Goal: Task Accomplishment & Management: Use online tool/utility

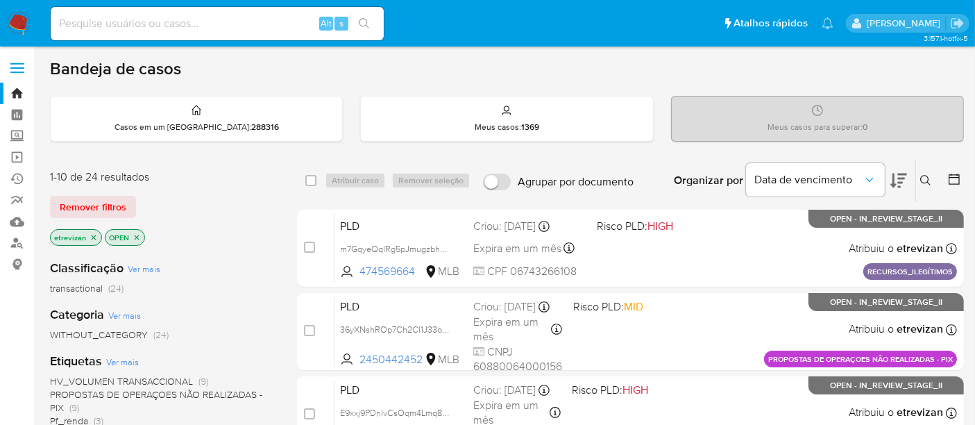
click at [174, 24] on input at bounding box center [217, 24] width 333 height 18
paste input "iiSv2NWwqNAO9yuHCKqdbB12"
type input "iiSv2NWwqNAO9yuHCKqdbB12"
click at [362, 19] on icon "search-icon" at bounding box center [364, 23] width 11 height 11
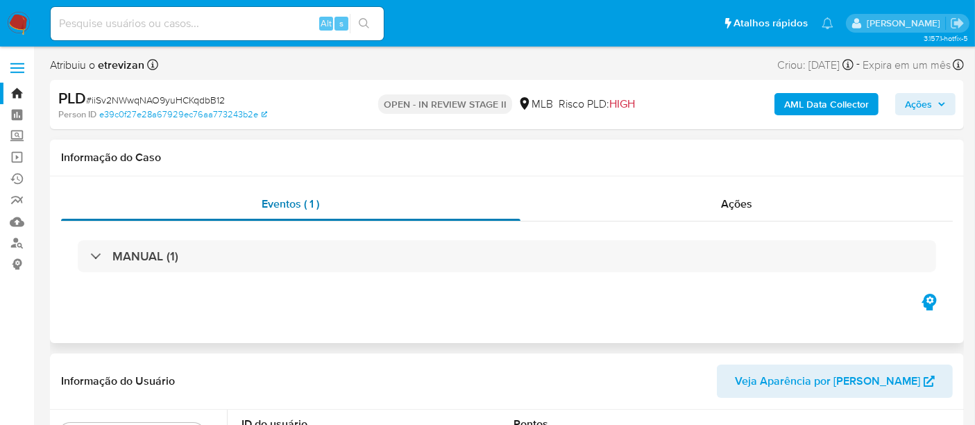
select select "10"
drag, startPoint x: 741, startPoint y: 206, endPoint x: 709, endPoint y: 211, distance: 33.0
click at [740, 205] on span "Ações" at bounding box center [736, 204] width 31 height 16
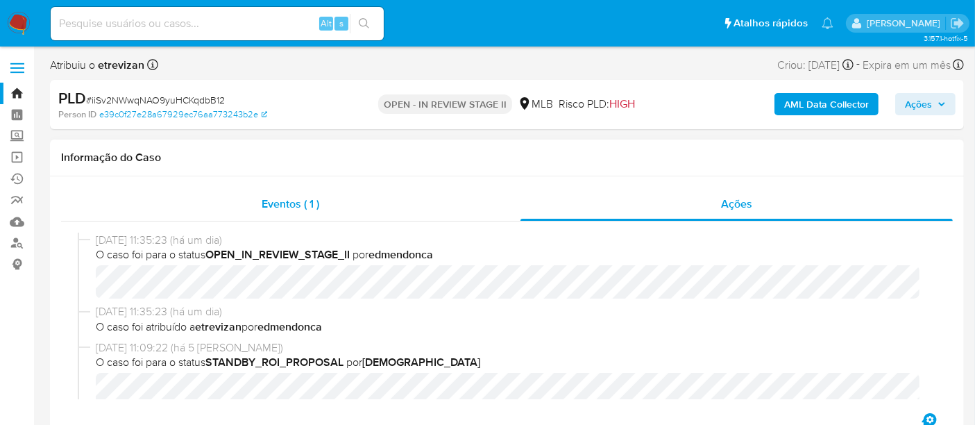
click at [293, 198] on span "Eventos ( 1 )" at bounding box center [291, 204] width 58 height 16
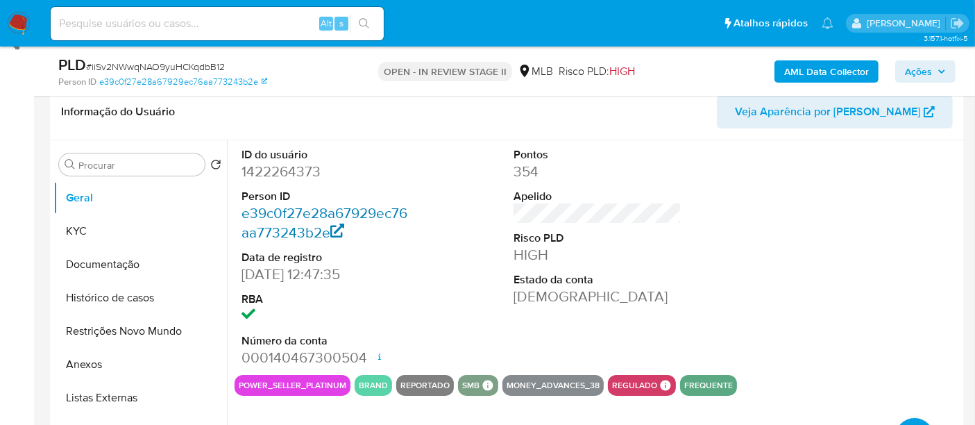
scroll to position [231, 0]
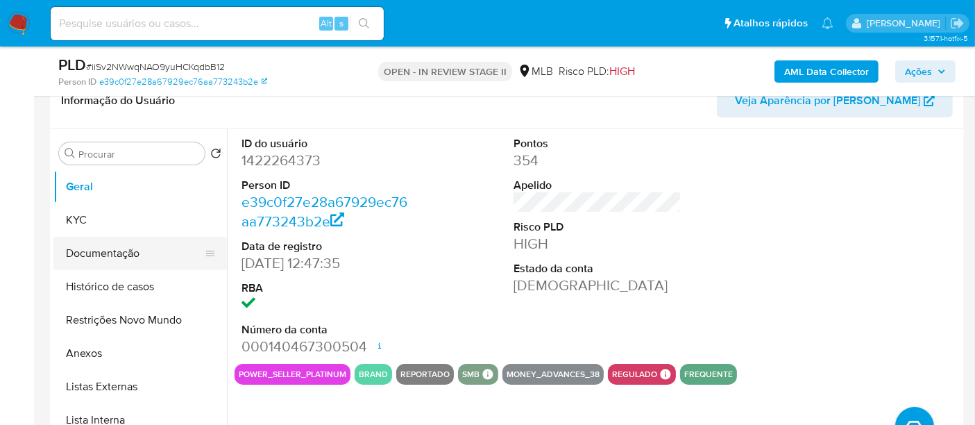
drag, startPoint x: 96, startPoint y: 247, endPoint x: 125, endPoint y: 249, distance: 28.5
click at [96, 248] on button "Documentação" at bounding box center [134, 253] width 162 height 33
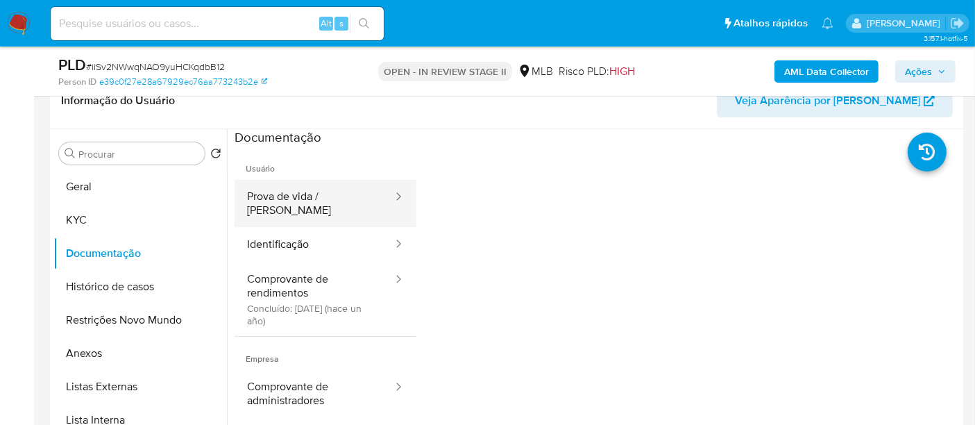
click at [314, 194] on button "Prova de vida / [PERSON_NAME]" at bounding box center [315, 203] width 160 height 47
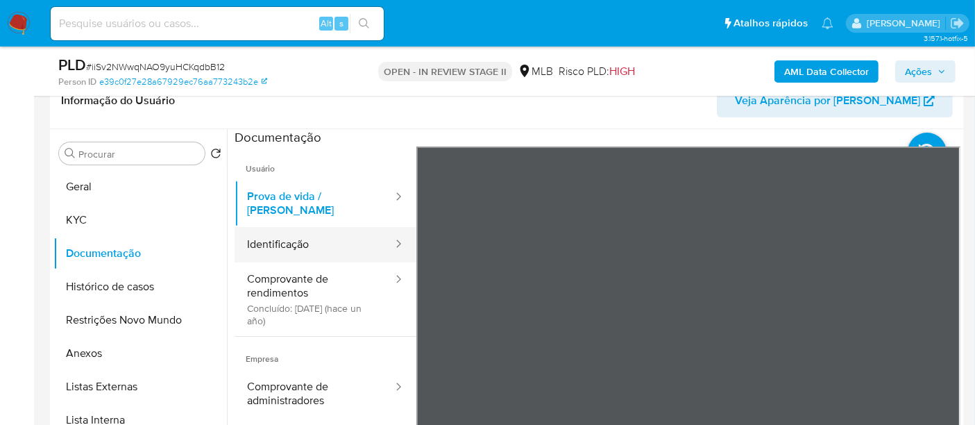
click at [283, 229] on button "Identificação" at bounding box center [315, 244] width 160 height 35
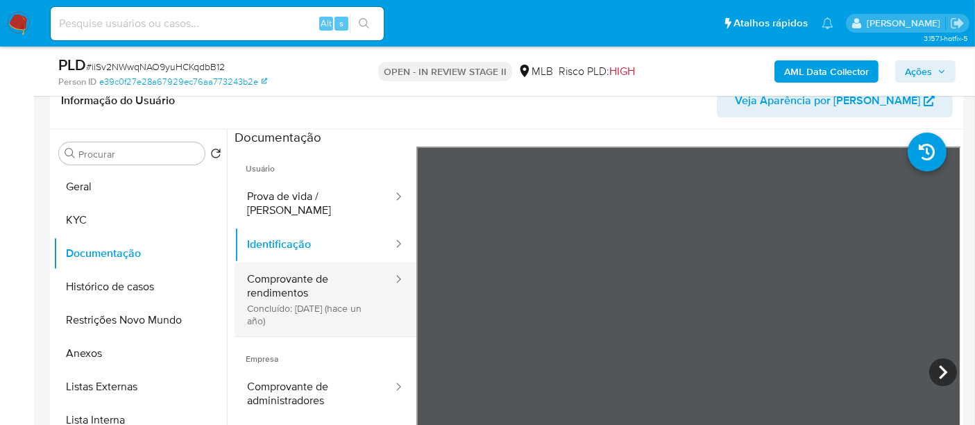
click at [294, 275] on button "Comprovante de rendimentos Concluído: [DATE] (hace un año)" at bounding box center [315, 299] width 160 height 74
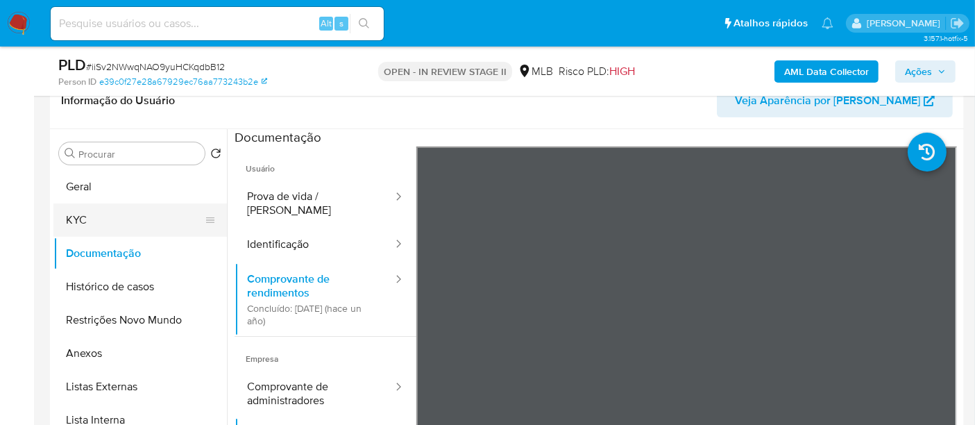
click at [73, 212] on button "KYC" at bounding box center [134, 219] width 162 height 33
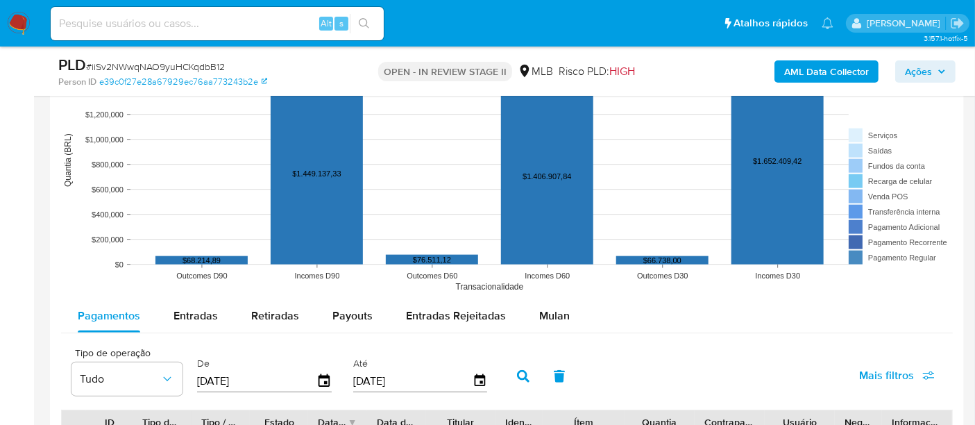
scroll to position [1465, 0]
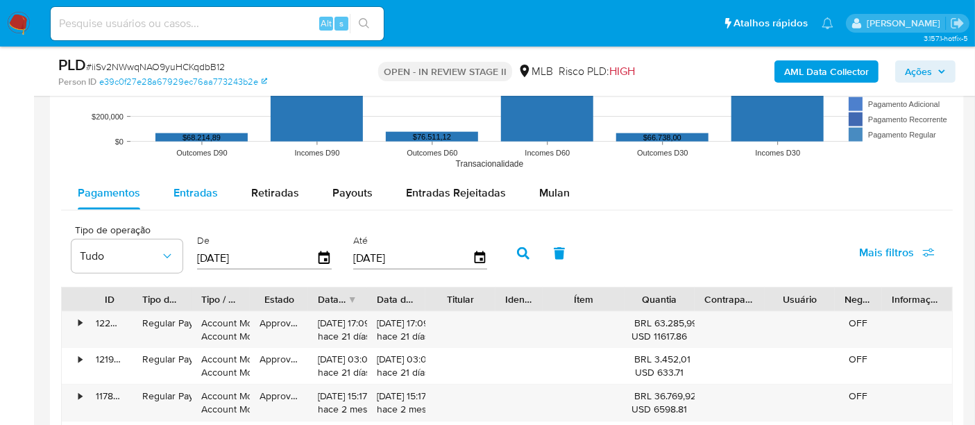
click at [194, 188] on span "Entradas" at bounding box center [196, 193] width 44 height 16
select select "10"
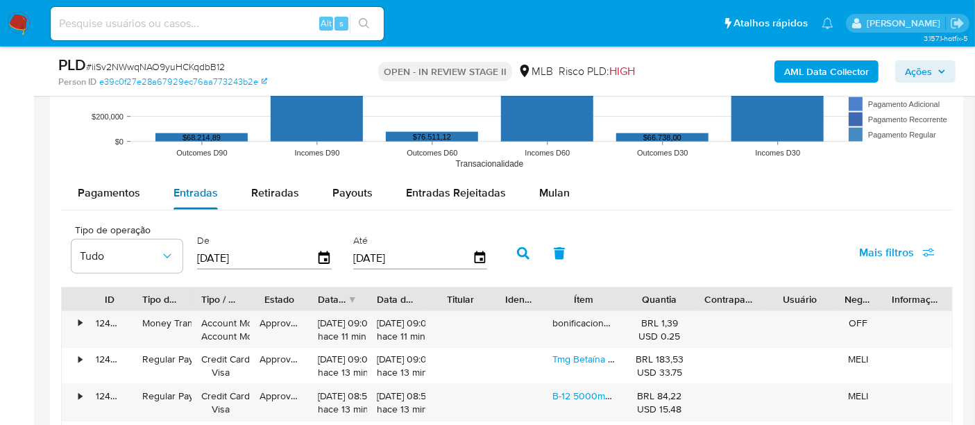
click at [191, 191] on span "Entradas" at bounding box center [196, 193] width 44 height 16
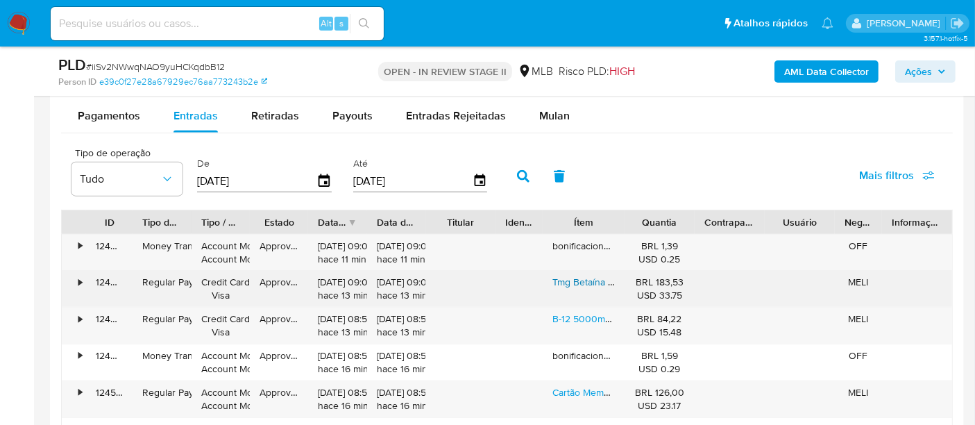
click at [577, 276] on link "Tmg Betaína 1000mg Now Foods 100 Tabs + Porta Cápsulas" at bounding box center [682, 282] width 259 height 14
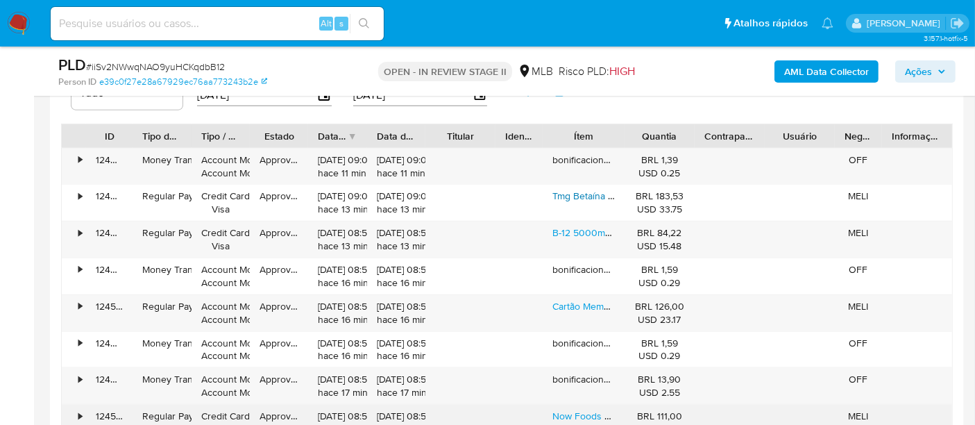
scroll to position [1619, 0]
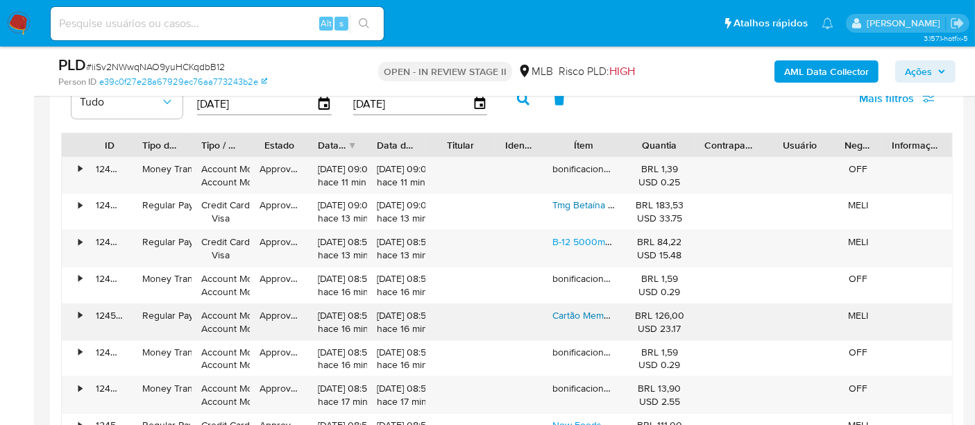
click at [581, 308] on link "Cartão Memória Micro Sd 128gb Microsd Extreme 190mbs Sandisk" at bounding box center [694, 315] width 283 height 14
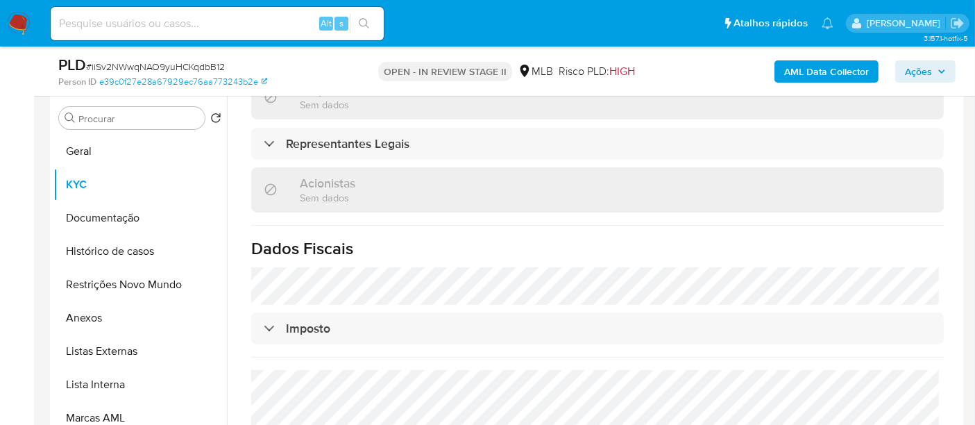
scroll to position [270, 0]
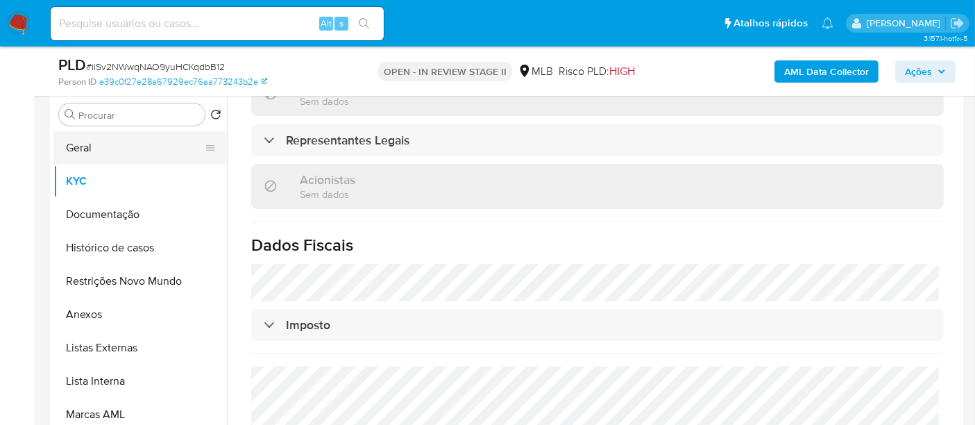
click at [98, 142] on button "Geral" at bounding box center [134, 147] width 162 height 33
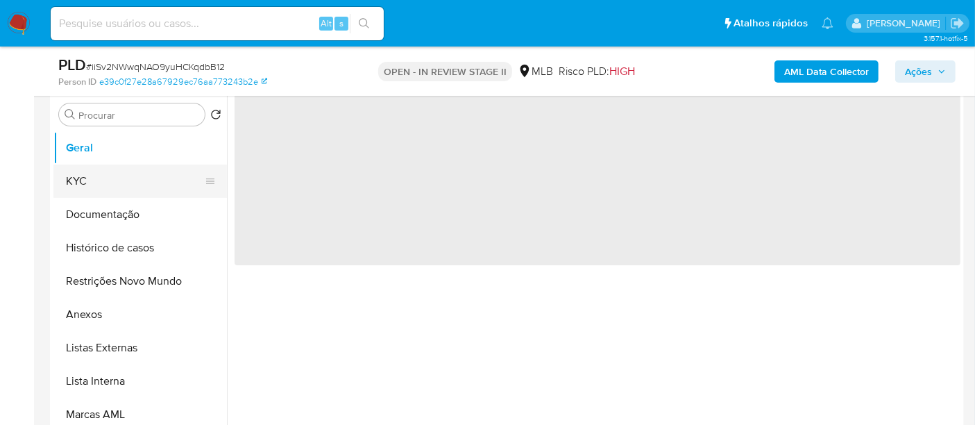
scroll to position [0, 0]
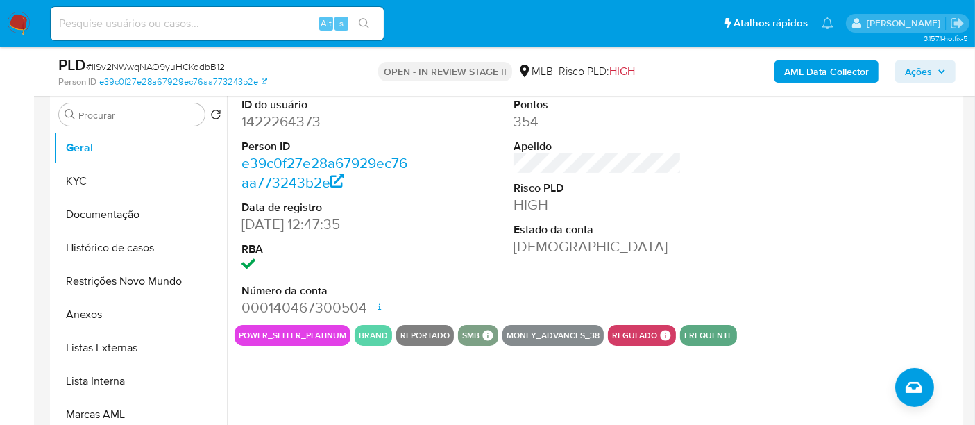
click at [190, 22] on input at bounding box center [217, 24] width 333 height 18
paste input "5IzNJykrhglCivKjUy1kztDg"
type input "5IzNJykrhglCivKjUy1kztDg"
click at [361, 24] on icon "search-icon" at bounding box center [364, 23] width 11 height 11
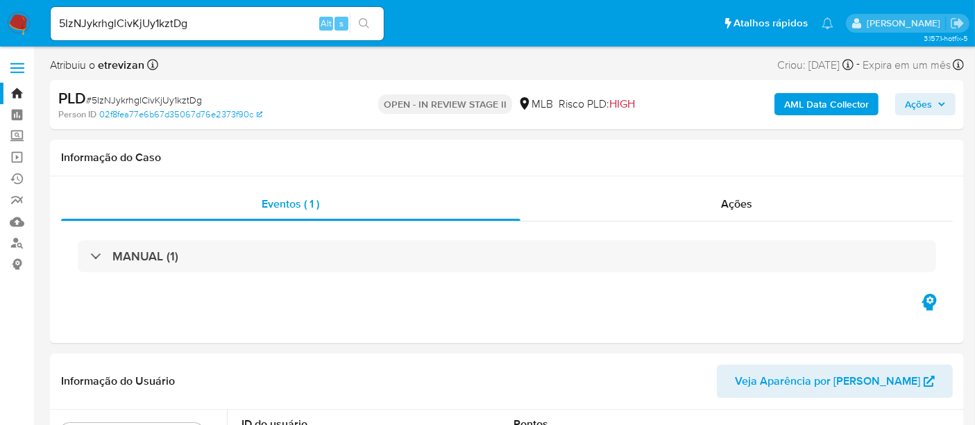
select select "10"
drag, startPoint x: 205, startPoint y: 23, endPoint x: 0, endPoint y: 33, distance: 205.0
click at [0, 33] on nav "Pausado Ver notificaciones 5IzNJykrhglCivKjUy1kztDg Alt s Atalhos rápidos Presi…" at bounding box center [487, 23] width 975 height 47
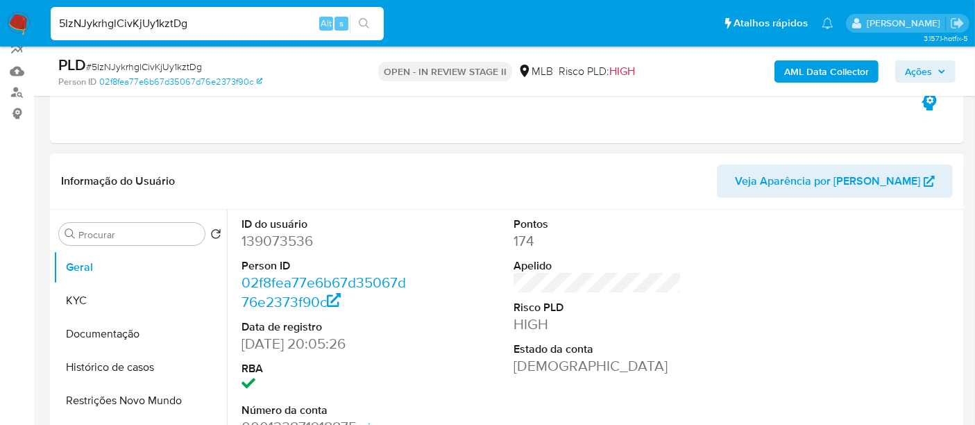
scroll to position [154, 0]
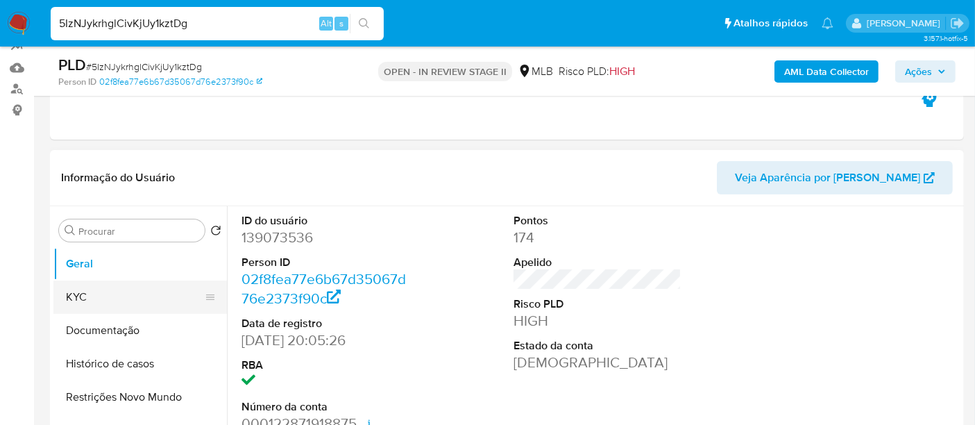
drag, startPoint x: 90, startPoint y: 298, endPoint x: 102, endPoint y: 298, distance: 11.8
click at [90, 298] on button "KYC" at bounding box center [134, 296] width 162 height 33
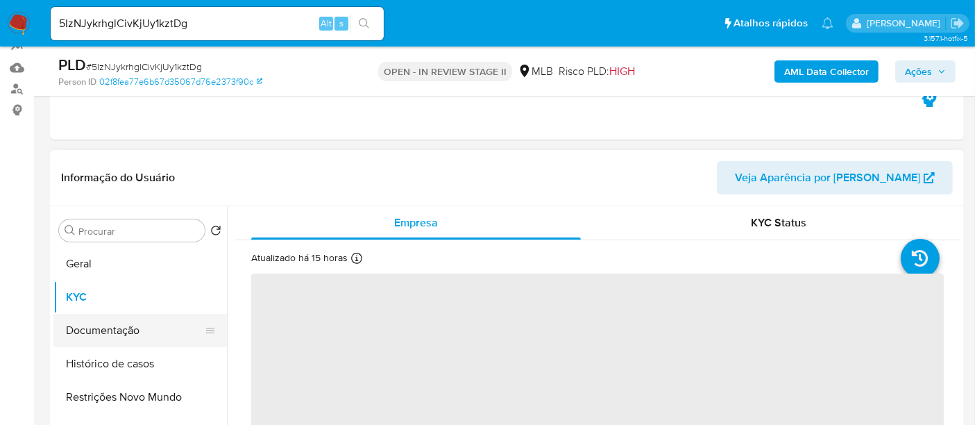
click at [123, 328] on button "Documentação" at bounding box center [134, 330] width 162 height 33
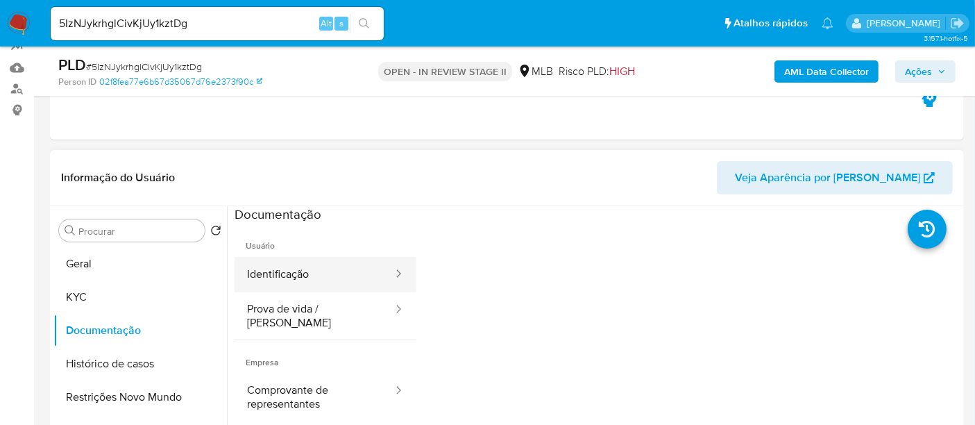
click at [336, 267] on button "Identificação" at bounding box center [315, 274] width 160 height 35
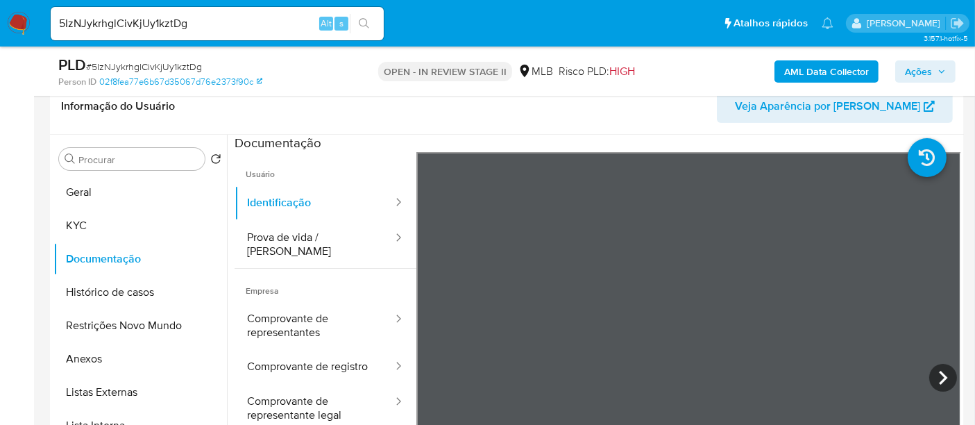
scroll to position [229, 0]
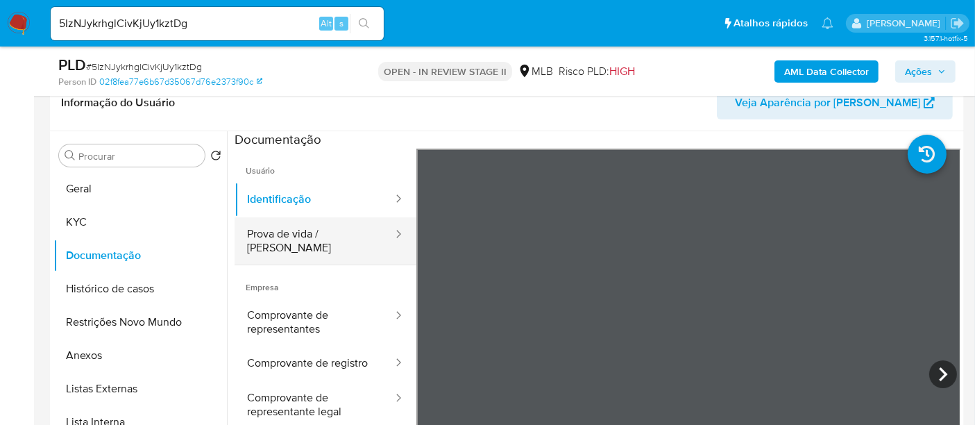
click at [303, 232] on button "Prova de vida / [PERSON_NAME]" at bounding box center [315, 240] width 160 height 47
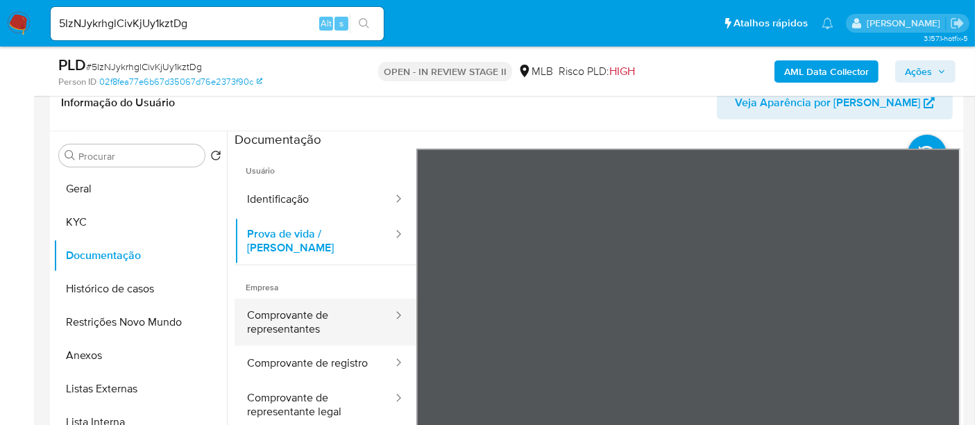
click at [288, 309] on button "Comprovante de representantes" at bounding box center [315, 321] width 160 height 47
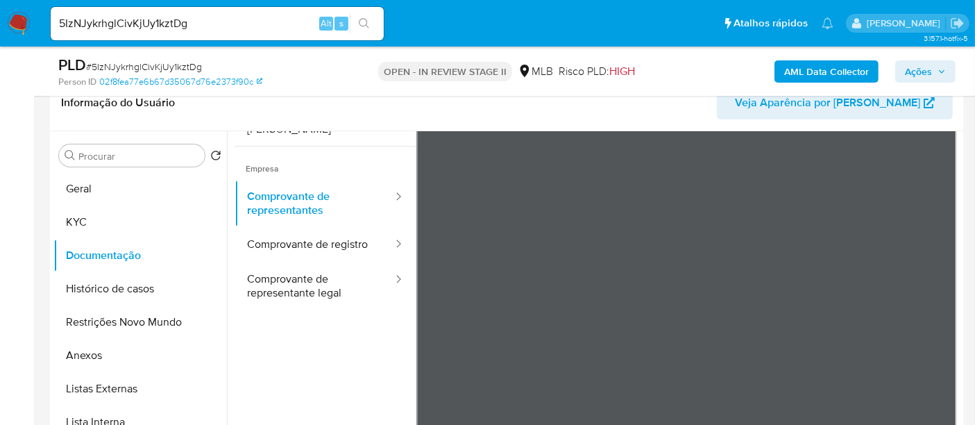
scroll to position [121, 0]
click at [274, 230] on button "Comprovante de registro" at bounding box center [315, 242] width 160 height 35
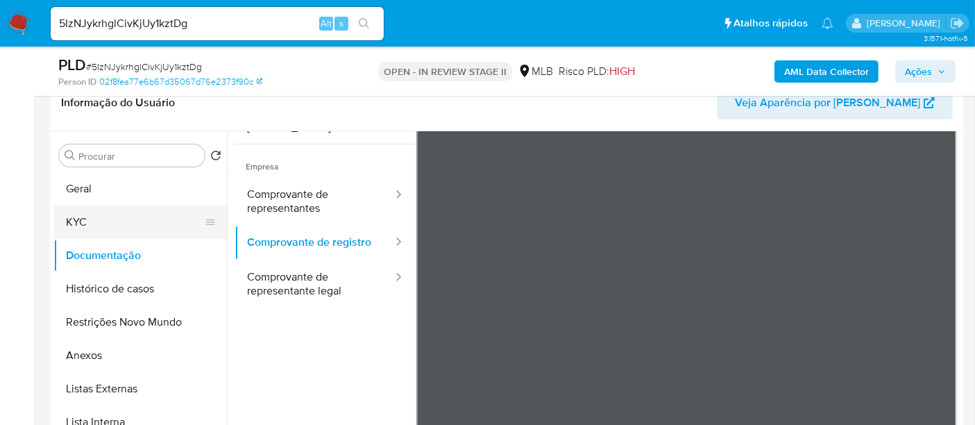
click at [89, 218] on button "KYC" at bounding box center [134, 221] width 162 height 33
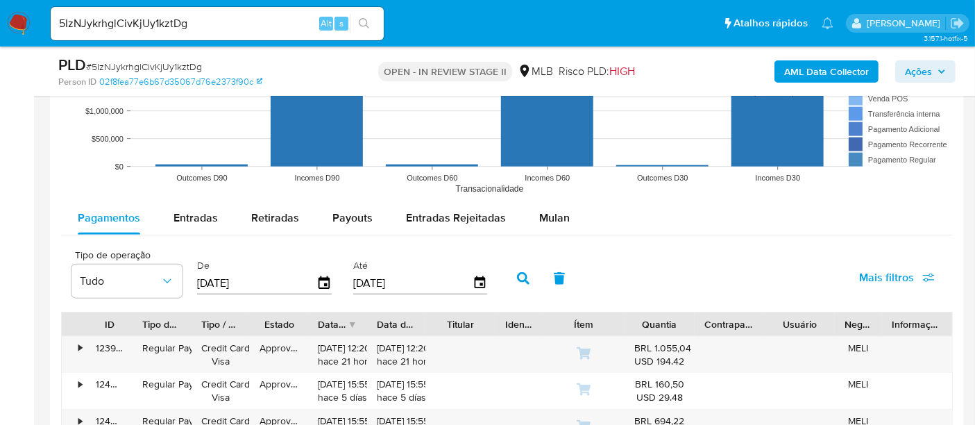
scroll to position [1482, 0]
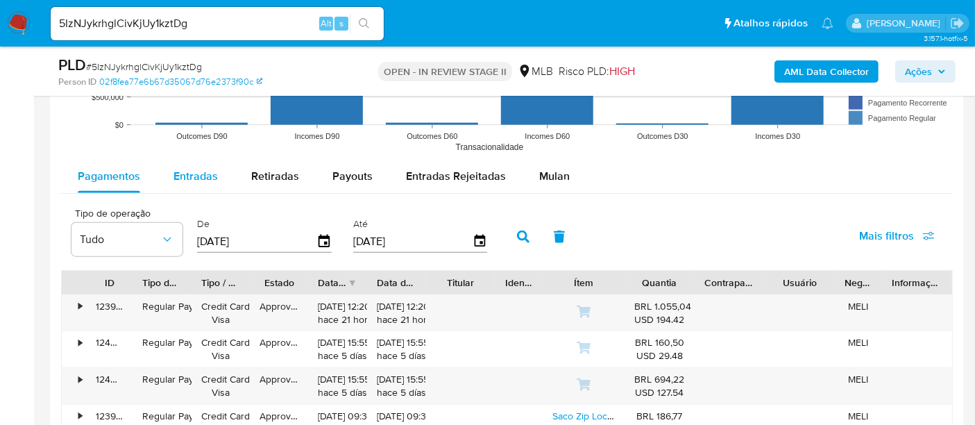
click at [192, 169] on span "Entradas" at bounding box center [196, 176] width 44 height 16
select select "10"
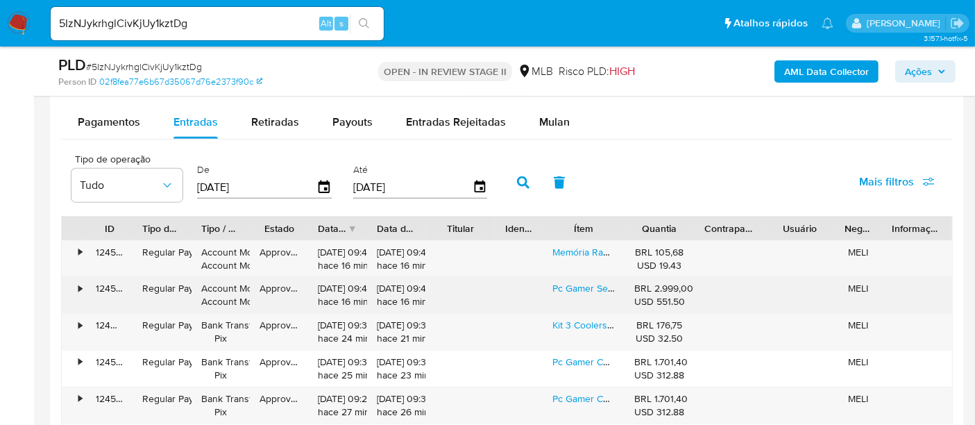
scroll to position [1559, 0]
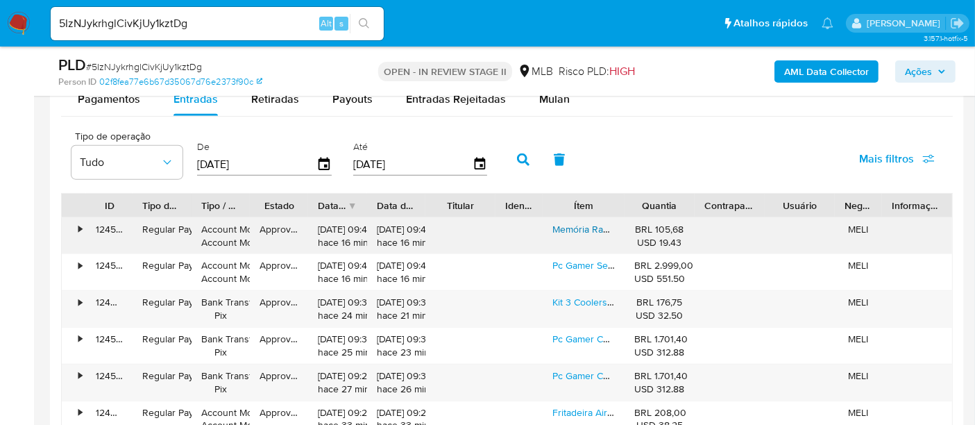
click at [584, 225] on link "Memória Ram Kingston 8gb Ddr3 1600mhz Pc3 12800 Kvr16n11/8 Pc" at bounding box center [699, 229] width 292 height 14
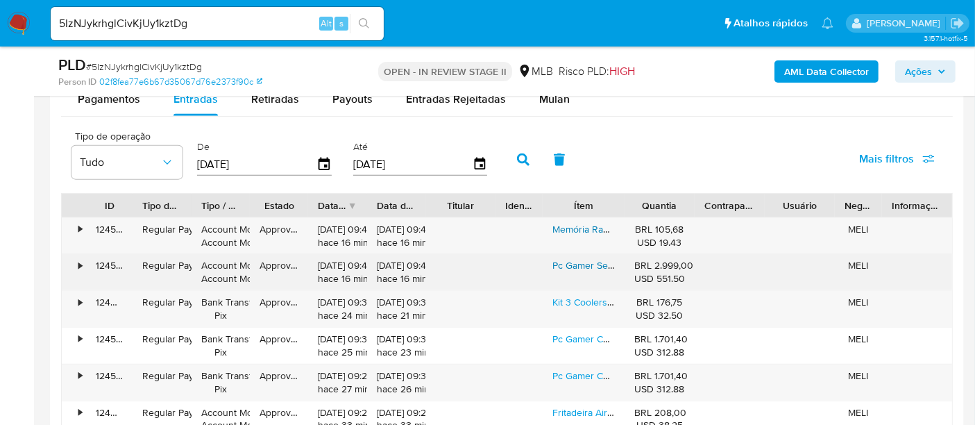
click at [585, 267] on link "Pc Gamer Setup Ninja Trigger Amd Ryzen 5 5600gt, 16gb Ddr4, Ssd M.2 Nvme 1tb" at bounding box center [729, 265] width 353 height 14
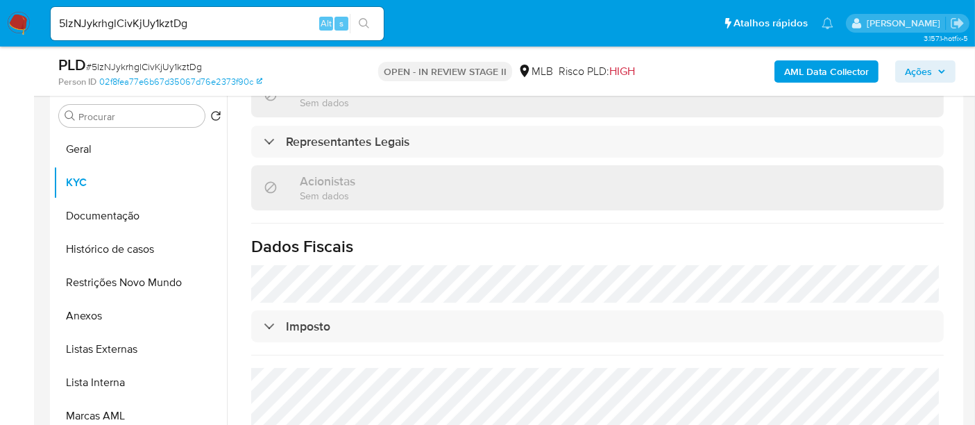
scroll to position [279, 0]
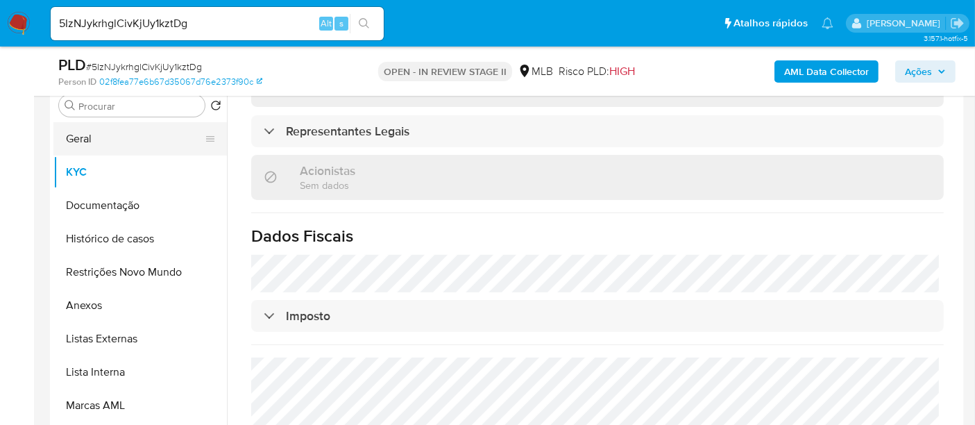
click at [89, 137] on button "Geral" at bounding box center [134, 138] width 162 height 33
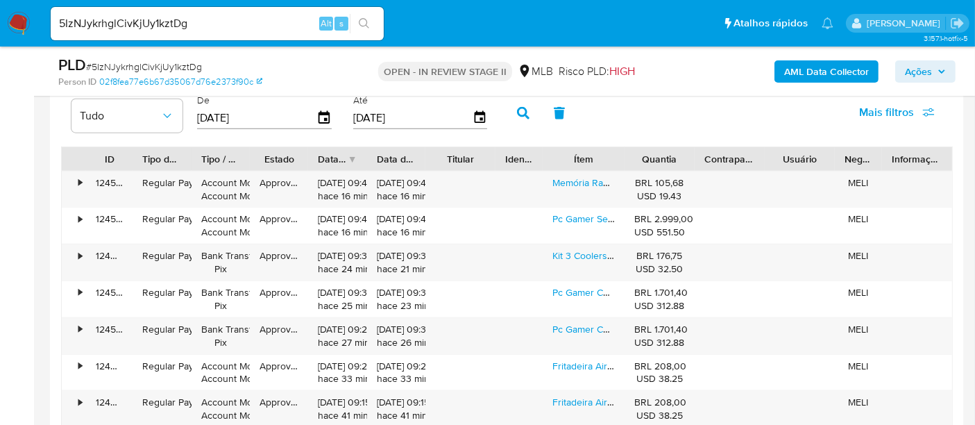
scroll to position [1613, 0]
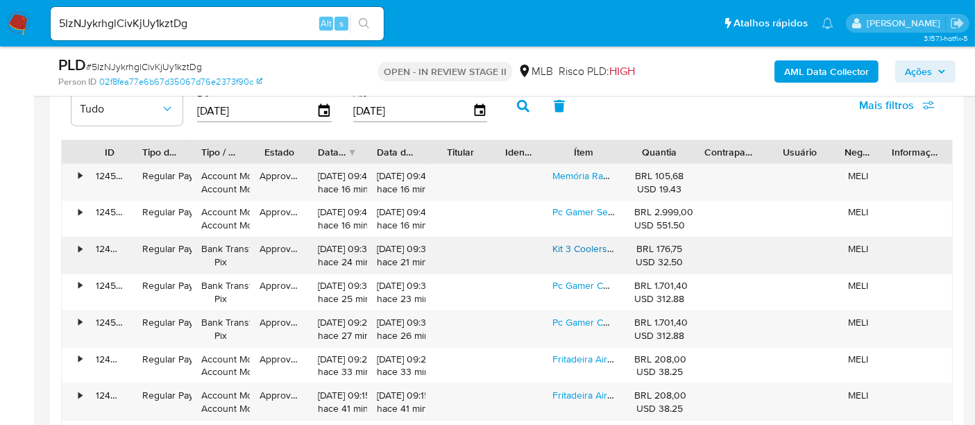
click at [583, 244] on link "Kit 3 Coolers Rgb Hayom, 120mm, Controladora, Preto, Fc1308" at bounding box center [686, 249] width 267 height 14
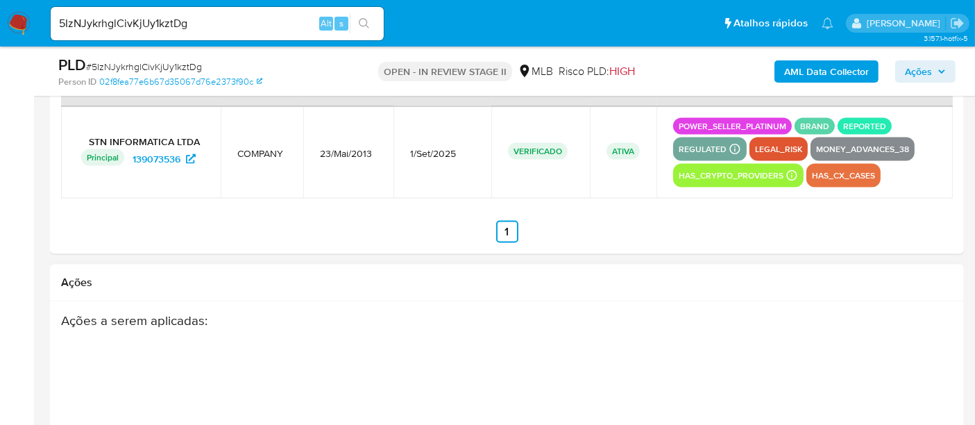
scroll to position [2230, 0]
paste input "DJRei1F3GpYseAwUPVX41oJZ"
type input "DJRei1F3GpYseAwUPVX41oJZ"
click at [363, 21] on icon "search-icon" at bounding box center [364, 23] width 11 height 11
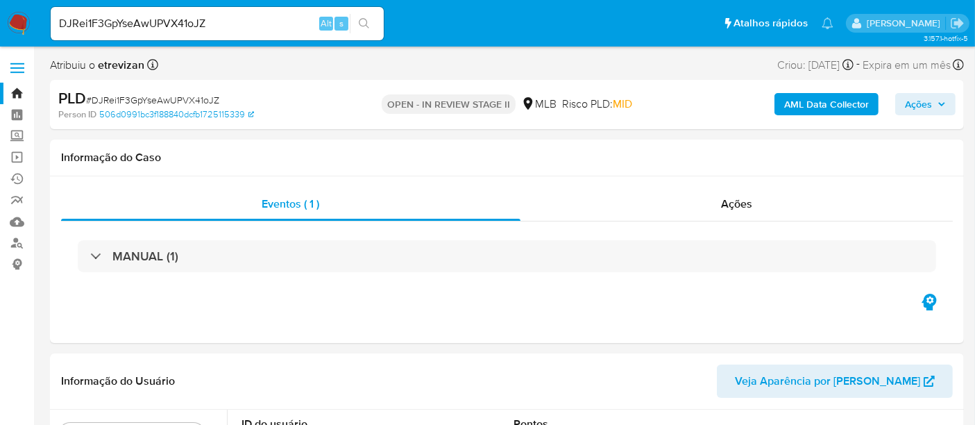
select select "10"
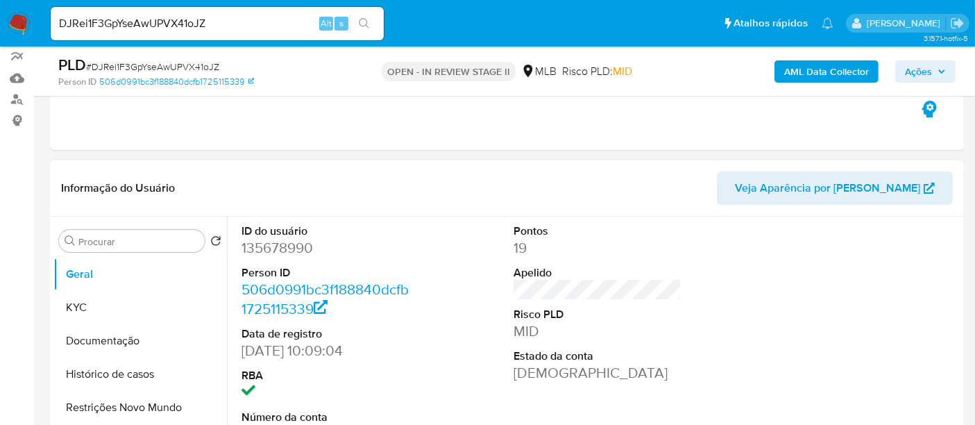
scroll to position [154, 0]
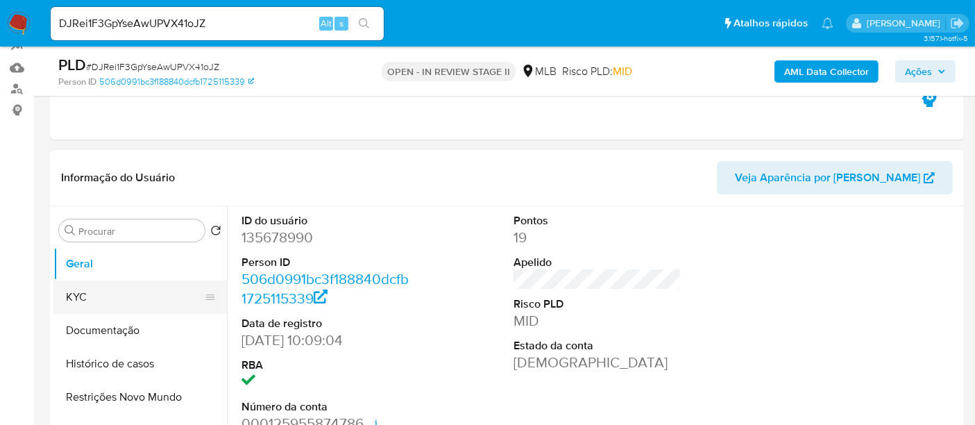
click at [83, 292] on button "KYC" at bounding box center [134, 296] width 162 height 33
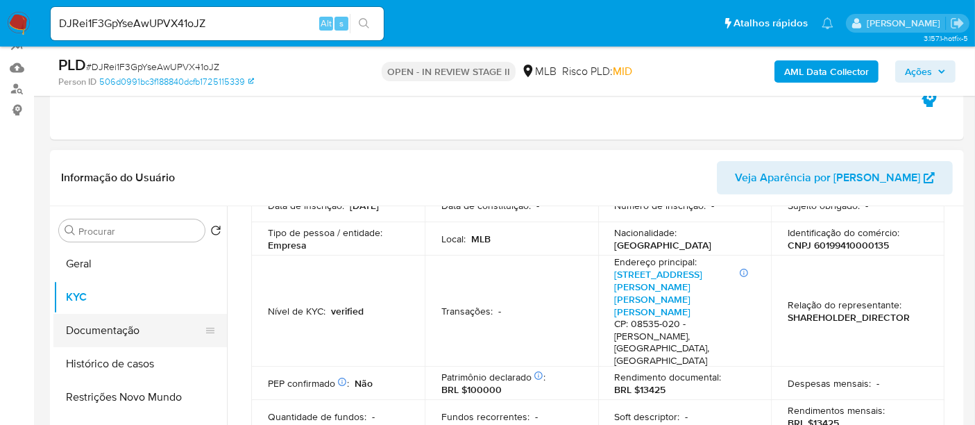
click at [103, 329] on button "Documentação" at bounding box center [134, 330] width 162 height 33
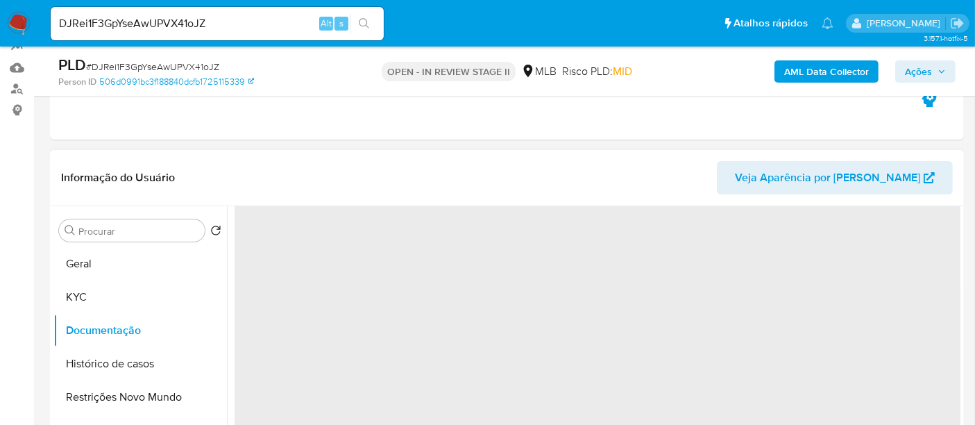
scroll to position [0, 0]
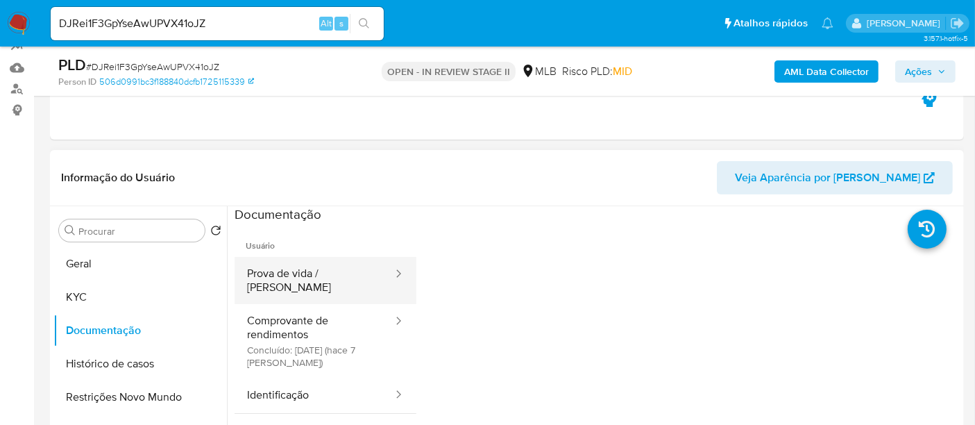
click at [297, 273] on button "Prova de vida / [PERSON_NAME]" at bounding box center [315, 280] width 160 height 47
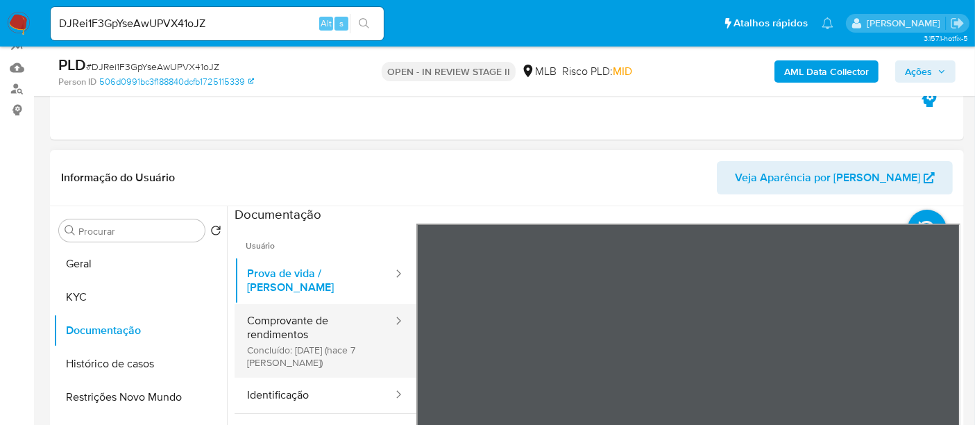
click at [288, 304] on button "Comprovante de rendimentos Concluído: [DATE] (hace 7 [PERSON_NAME])" at bounding box center [315, 341] width 160 height 74
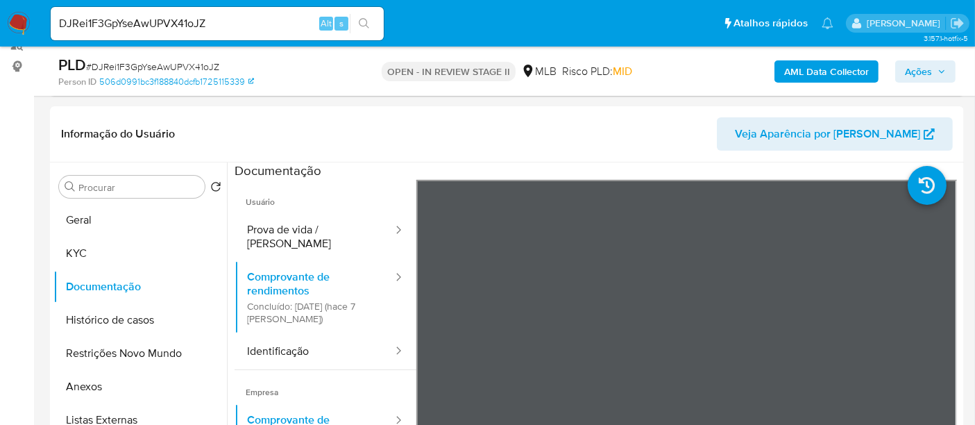
scroll to position [212, 0]
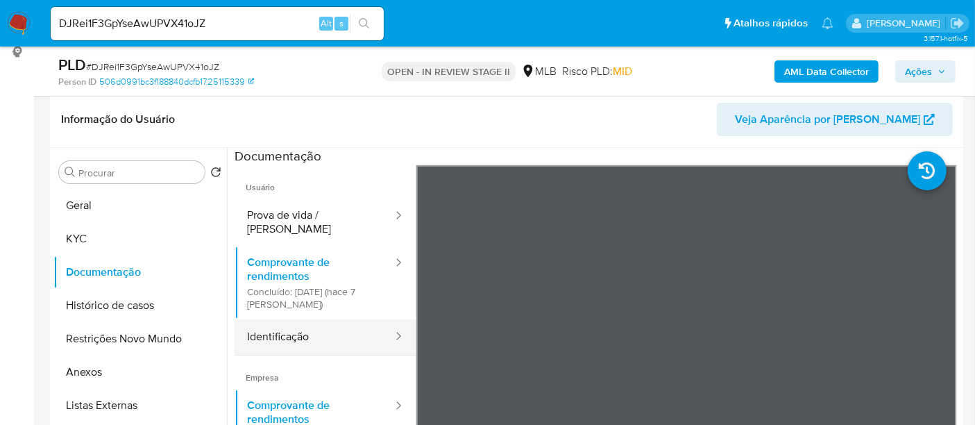
drag, startPoint x: 269, startPoint y: 324, endPoint x: 380, endPoint y: 324, distance: 111.1
click at [273, 324] on button "Identificação" at bounding box center [315, 336] width 160 height 35
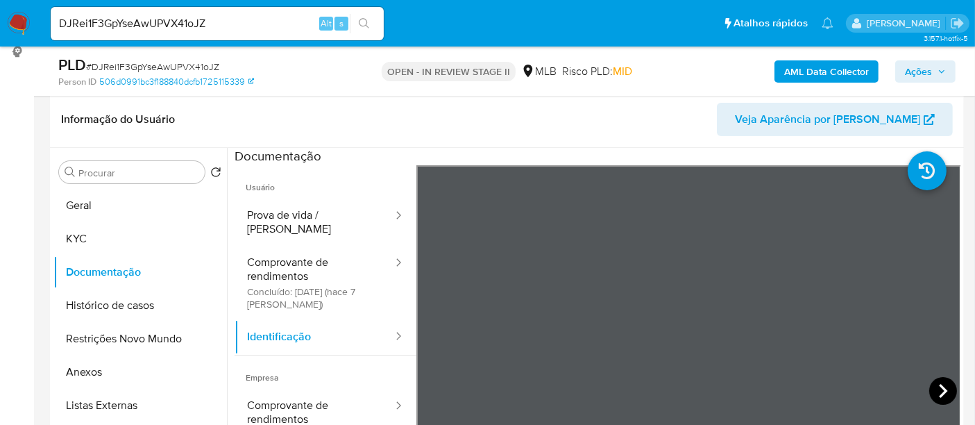
click at [939, 384] on icon at bounding box center [943, 391] width 8 height 14
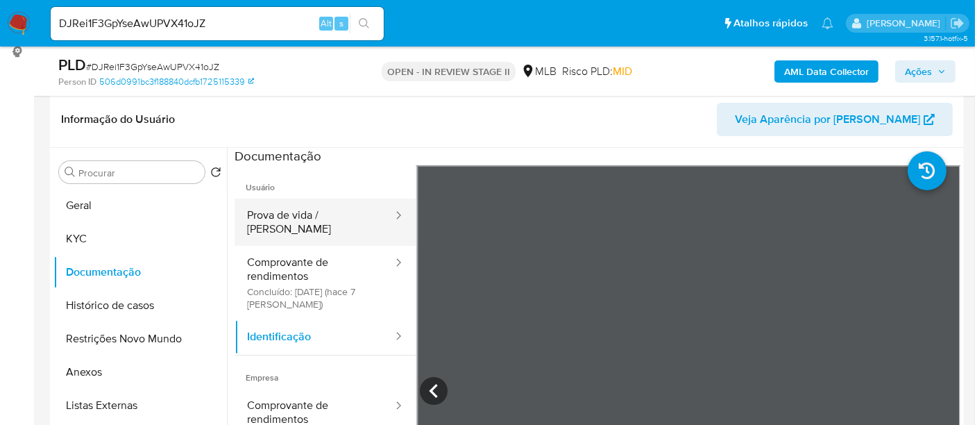
click at [298, 213] on button "Prova de vida / [PERSON_NAME]" at bounding box center [315, 222] width 160 height 47
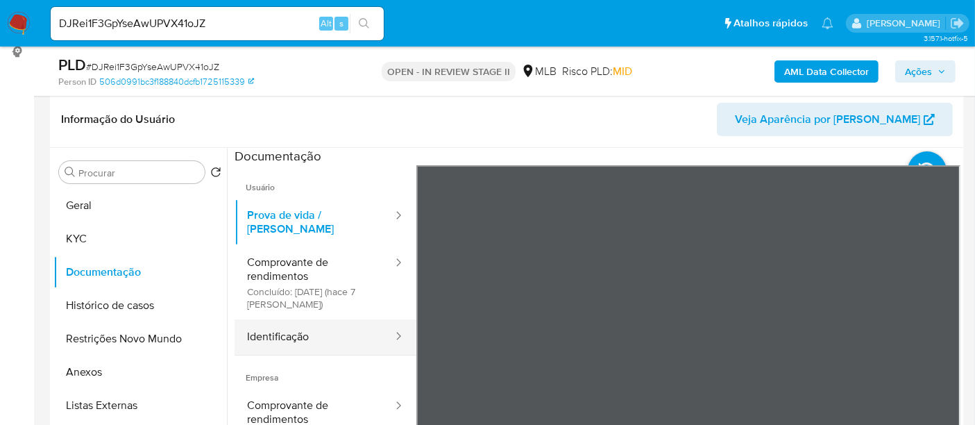
click at [301, 330] on button "Identificação" at bounding box center [315, 336] width 160 height 35
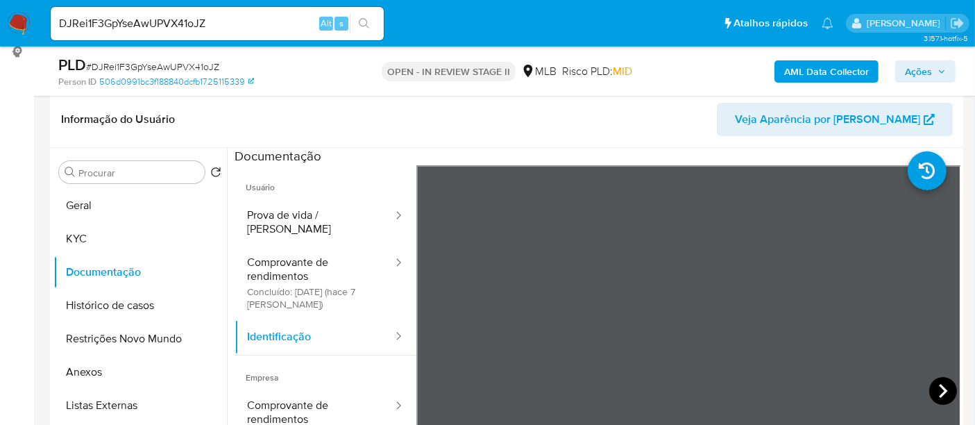
click at [935, 385] on icon at bounding box center [943, 391] width 28 height 28
click at [422, 387] on icon at bounding box center [434, 391] width 28 height 28
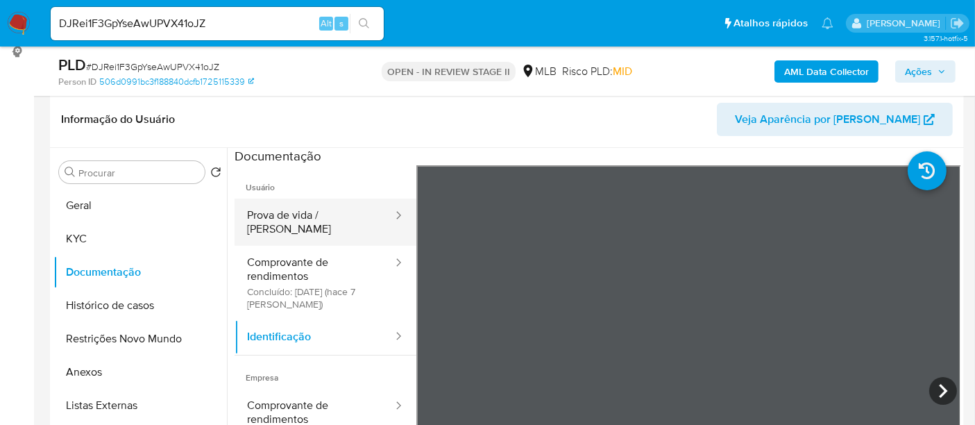
click at [295, 214] on button "Prova de vida / [PERSON_NAME]" at bounding box center [315, 222] width 160 height 47
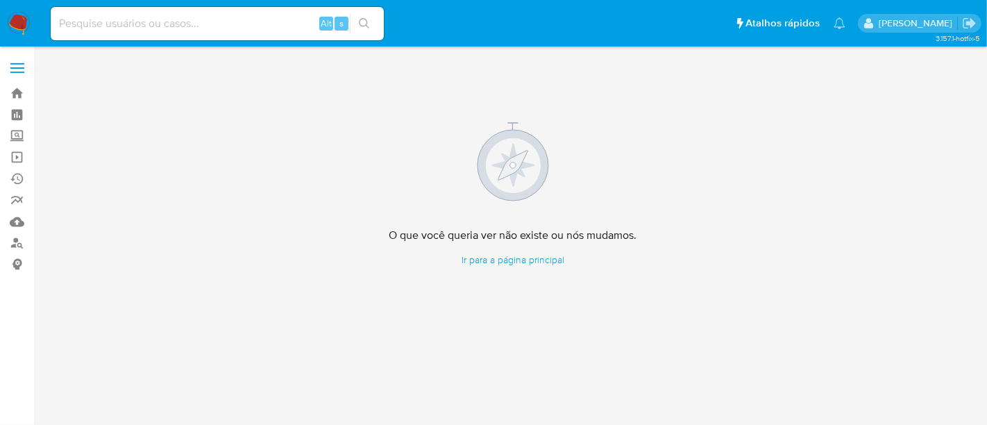
click at [135, 23] on input at bounding box center [217, 24] width 333 height 18
paste input "zBniXsjkRdJRKxpbr93iYobd"
type input "zBniXsjkRdJRKxpbr93iYobd"
click at [361, 21] on icon "search-icon" at bounding box center [364, 23] width 11 height 11
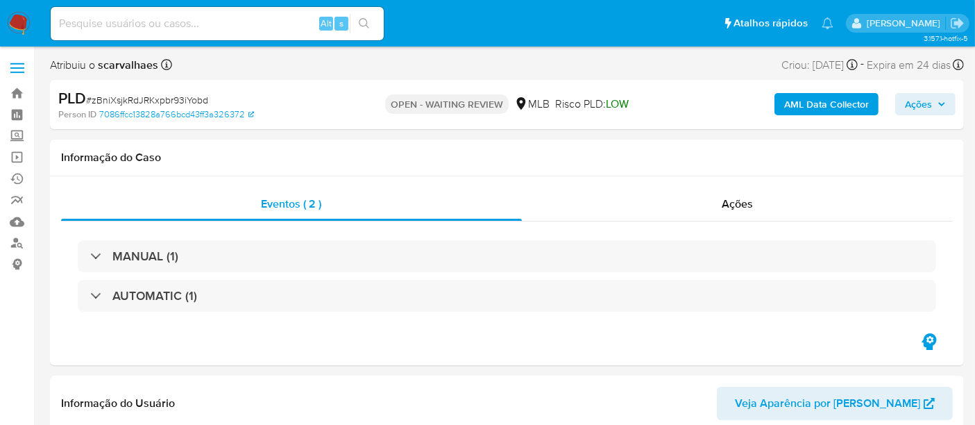
select select "10"
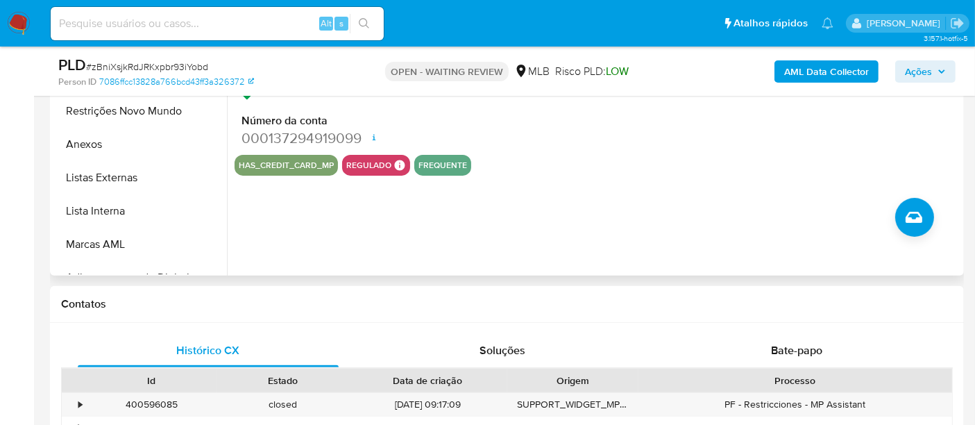
scroll to position [539, 0]
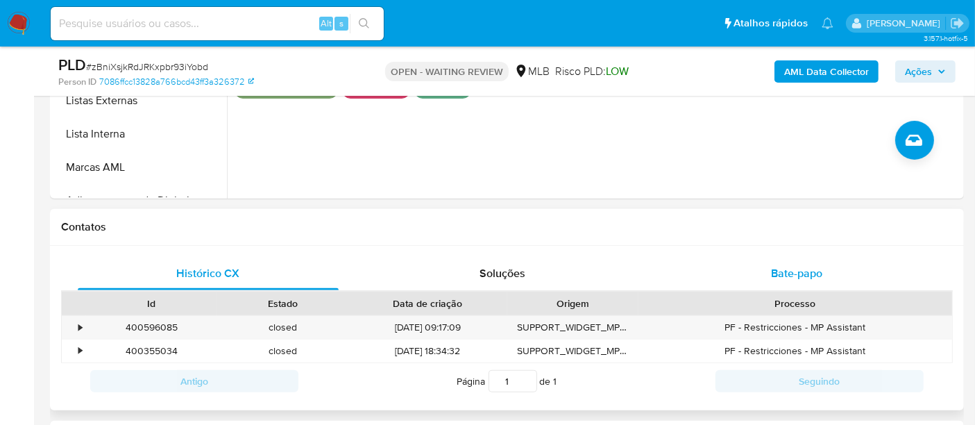
click at [790, 267] on span "Bate-papo" at bounding box center [796, 273] width 51 height 16
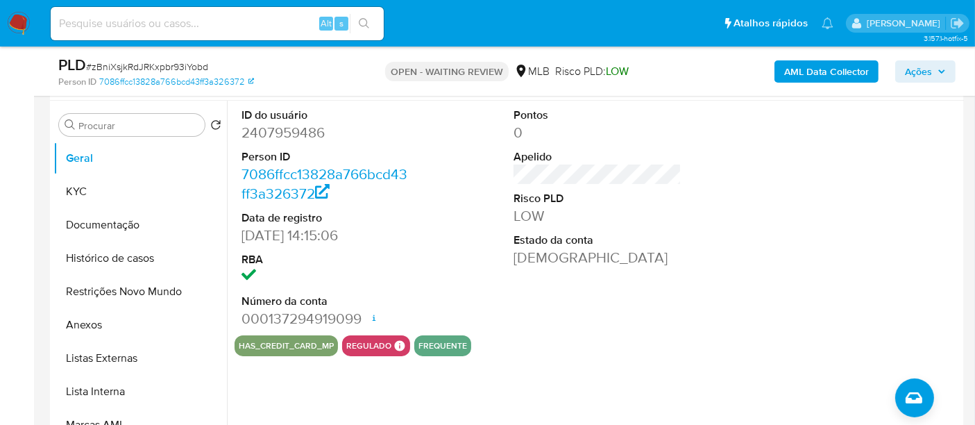
scroll to position [77, 0]
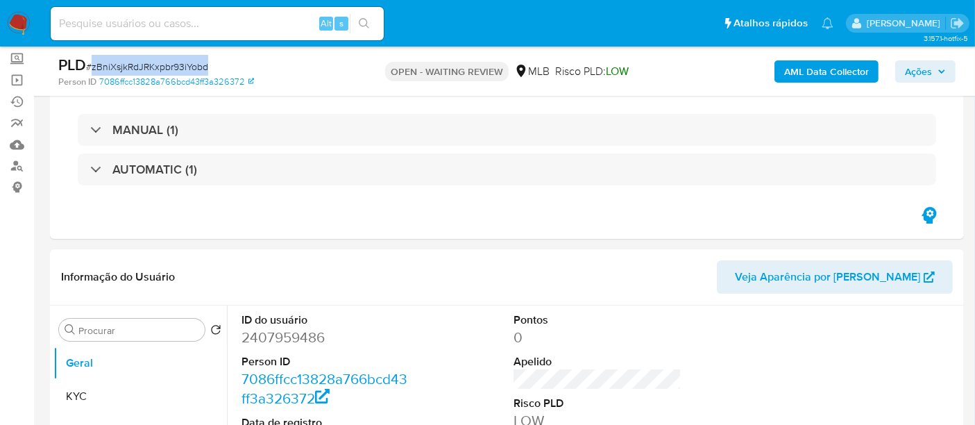
drag, startPoint x: 94, startPoint y: 63, endPoint x: 207, endPoint y: 64, distance: 113.1
click at [207, 64] on span "# zBniXsjkRdJRKxpbr93iYobd" at bounding box center [147, 67] width 122 height 14
copy span "zBniXsjkRdJRKxpbr93iYobd"
click at [17, 21] on img at bounding box center [19, 24] width 24 height 24
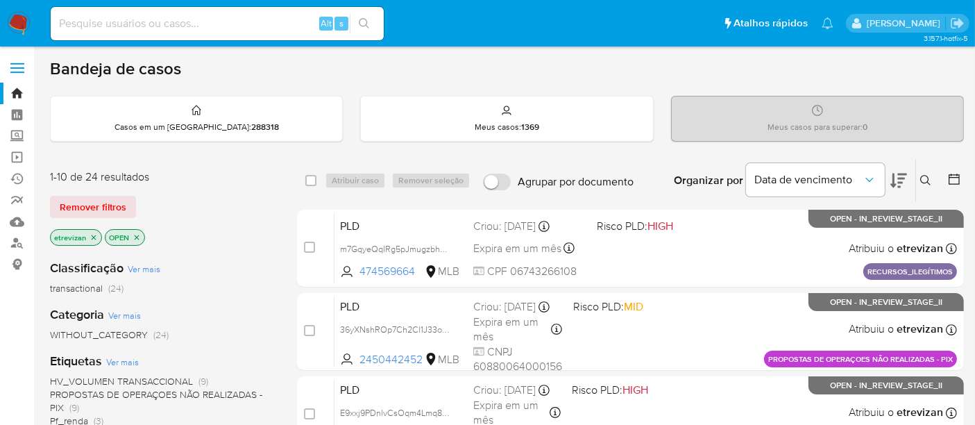
click at [92, 234] on icon "close-filter" at bounding box center [94, 237] width 8 height 8
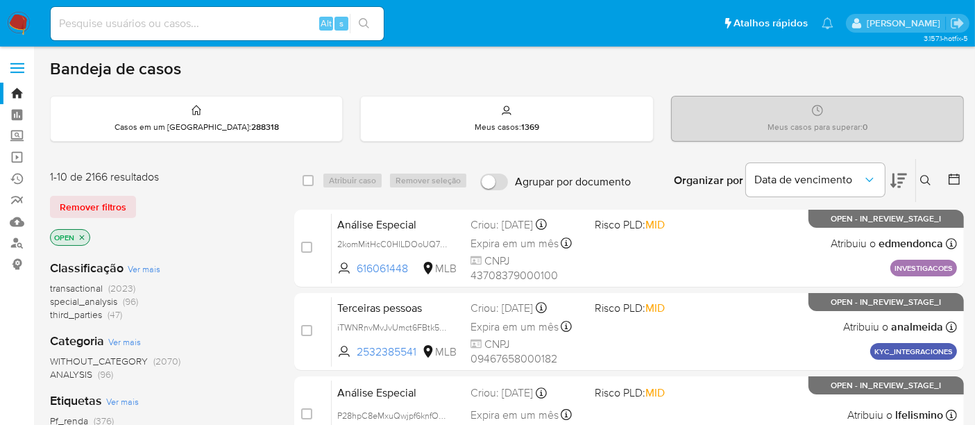
click at [83, 236] on icon "close-filter" at bounding box center [82, 237] width 8 height 8
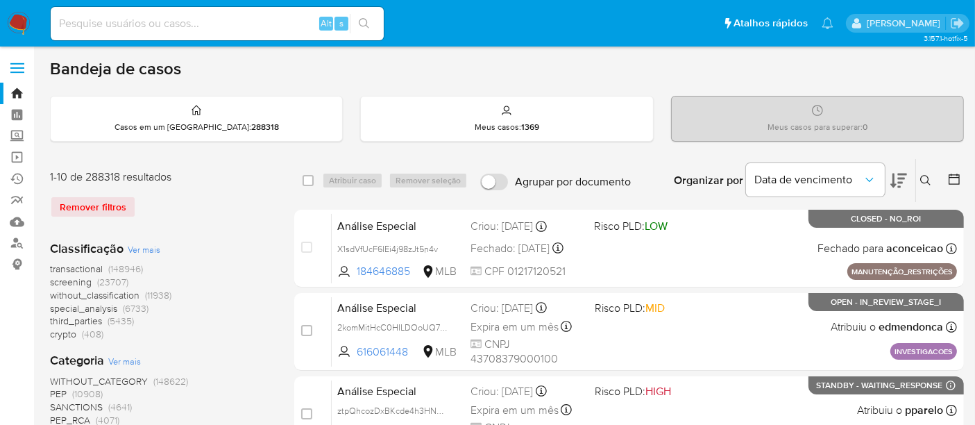
click at [923, 178] on icon at bounding box center [925, 180] width 11 height 11
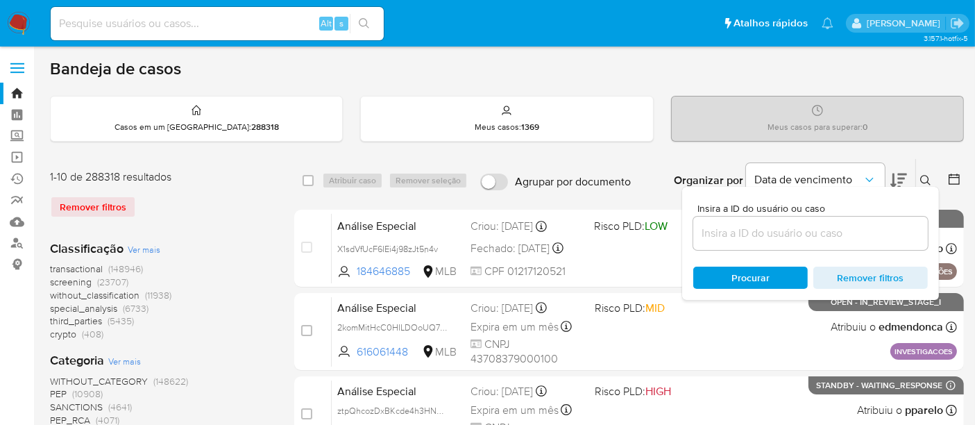
click at [722, 239] on input at bounding box center [810, 233] width 235 height 18
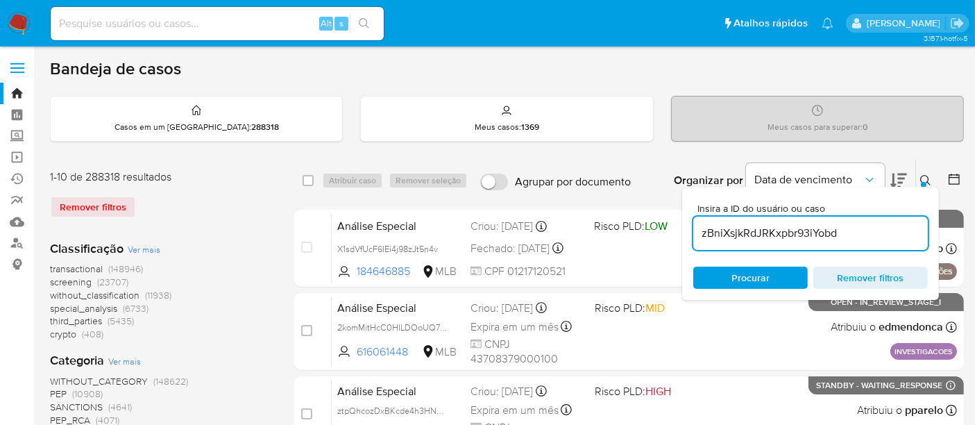
type input "zBniXsjkRdJRKxpbr93iYobd"
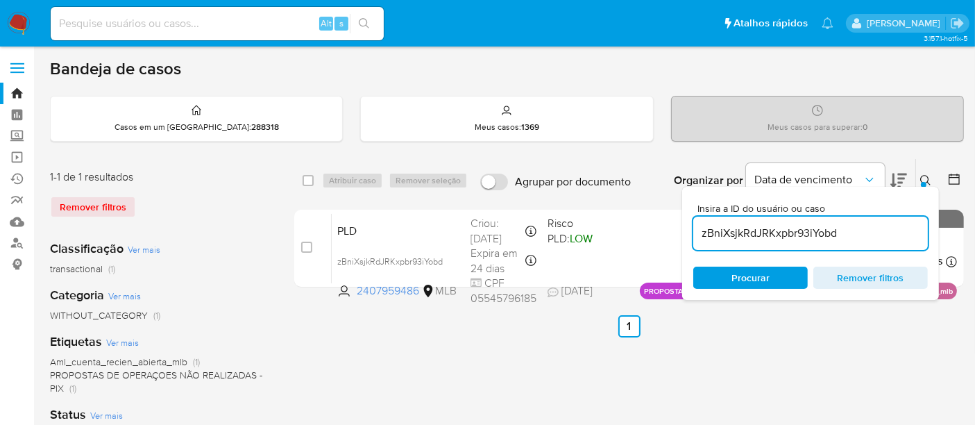
click at [762, 275] on span "Procurar" at bounding box center [751, 278] width 38 height 22
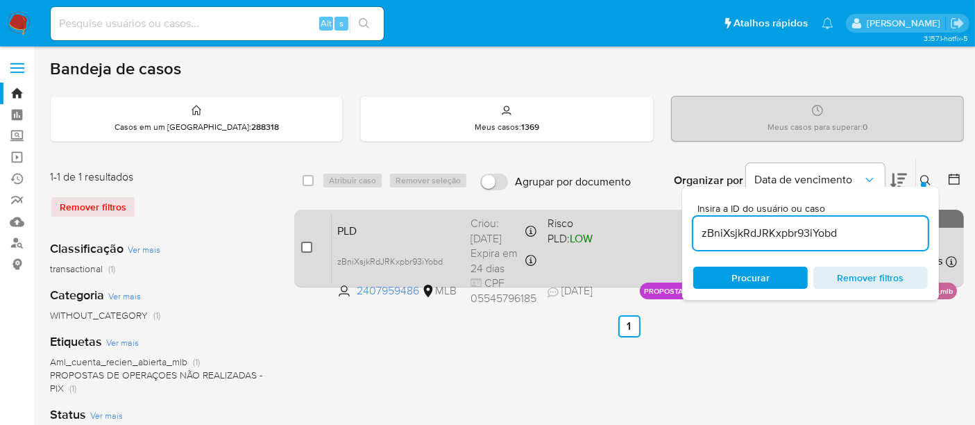
click at [306, 244] on input "checkbox" at bounding box center [306, 247] width 11 height 11
checkbox input "true"
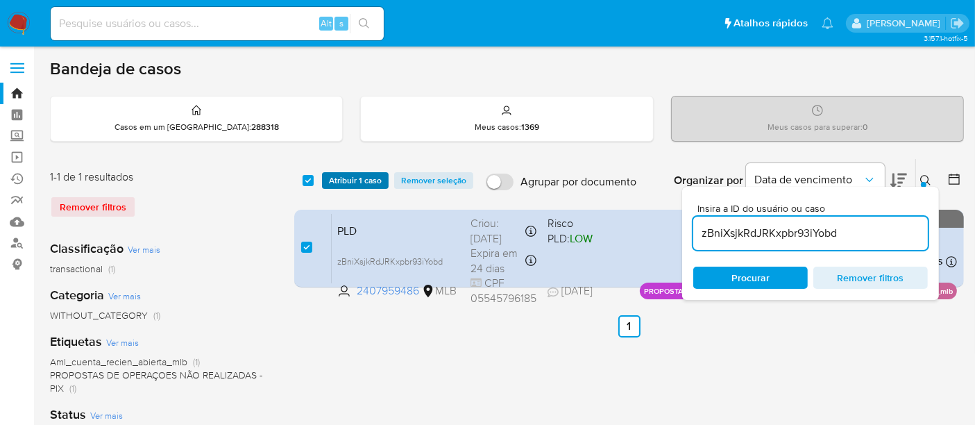
click at [351, 177] on span "Atribuir 1 caso" at bounding box center [355, 181] width 53 height 14
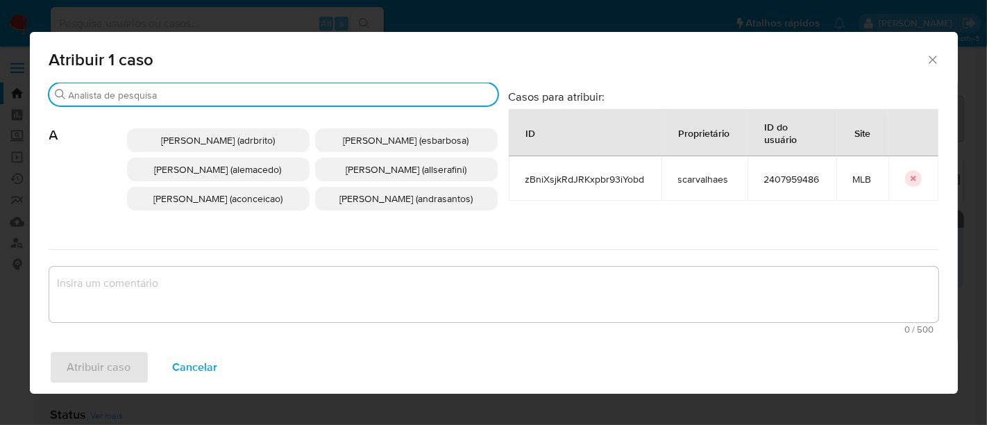
click at [225, 93] on input "Procurar" at bounding box center [280, 95] width 423 height 12
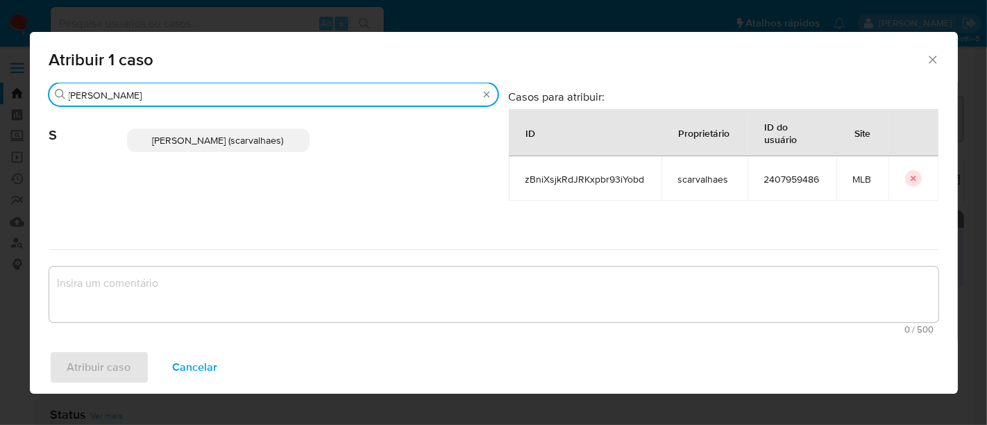
type input "sara"
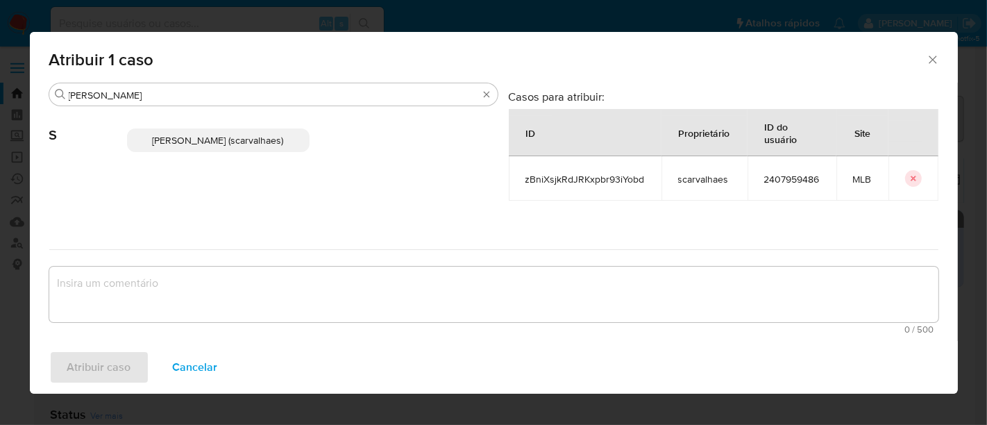
click at [202, 142] on span "Sara Heide Carvalhaes Gomes Teixeira (scarvalhaes)" at bounding box center [218, 140] width 131 height 14
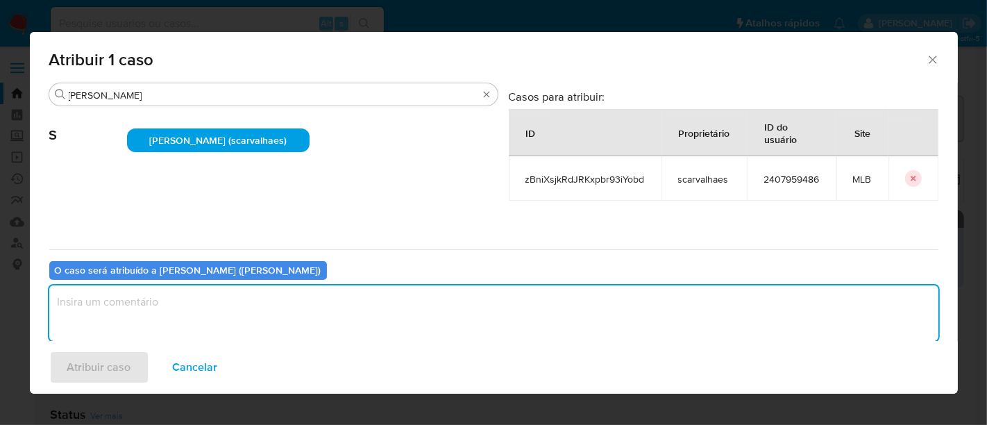
click at [112, 301] on textarea "assign-modal" at bounding box center [493, 313] width 889 height 56
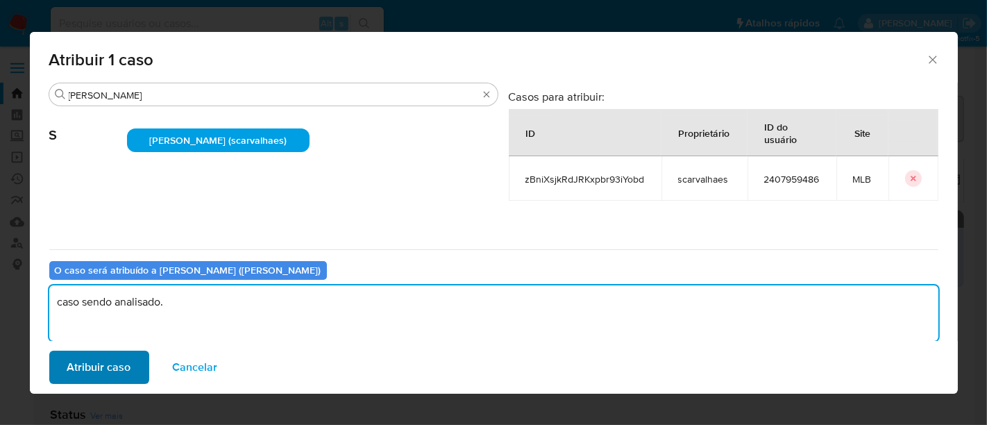
type textarea "caso sendo analisado."
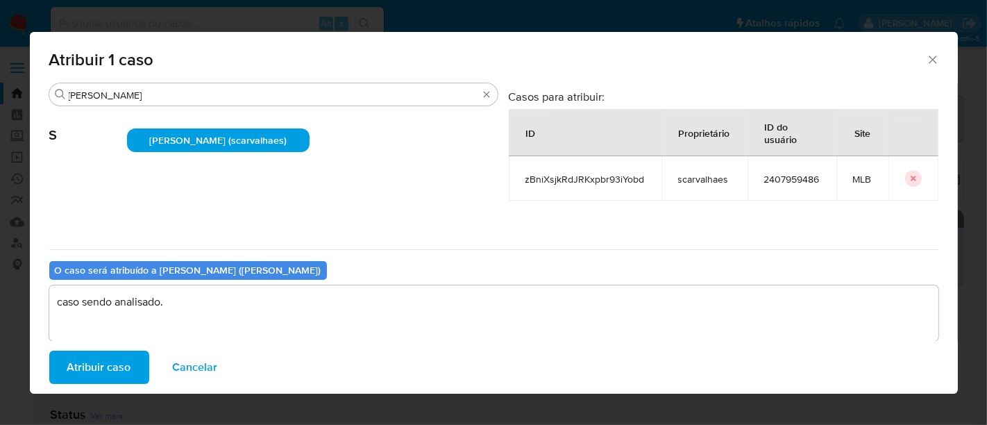
click at [94, 362] on span "Atribuir caso" at bounding box center [99, 367] width 64 height 31
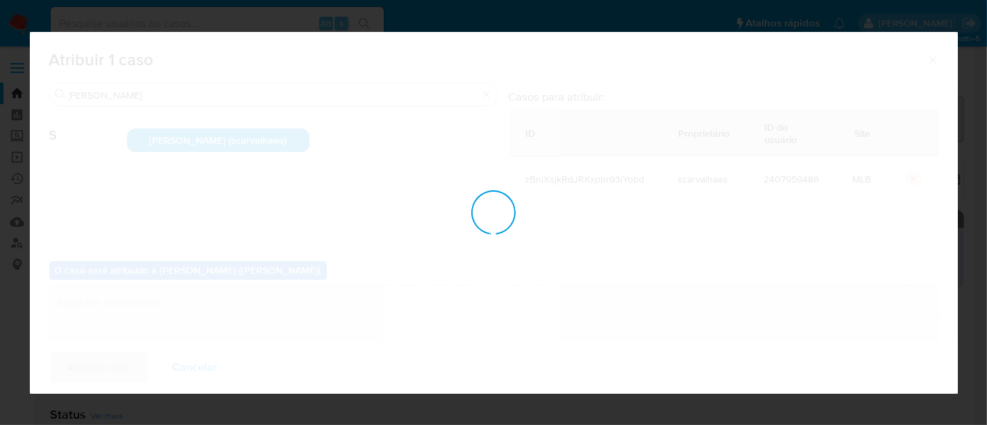
checkbox input "false"
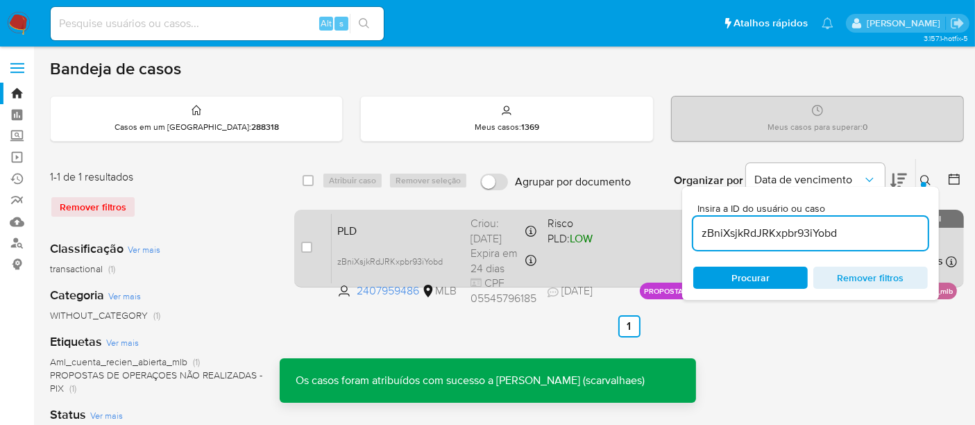
click at [628, 246] on div "PLD zBniXsjkRdJRKxpbr93iYobd 2407959486 MLB Risco PLD: LOW Criou: 12/08/2025 Cr…" at bounding box center [644, 248] width 625 height 70
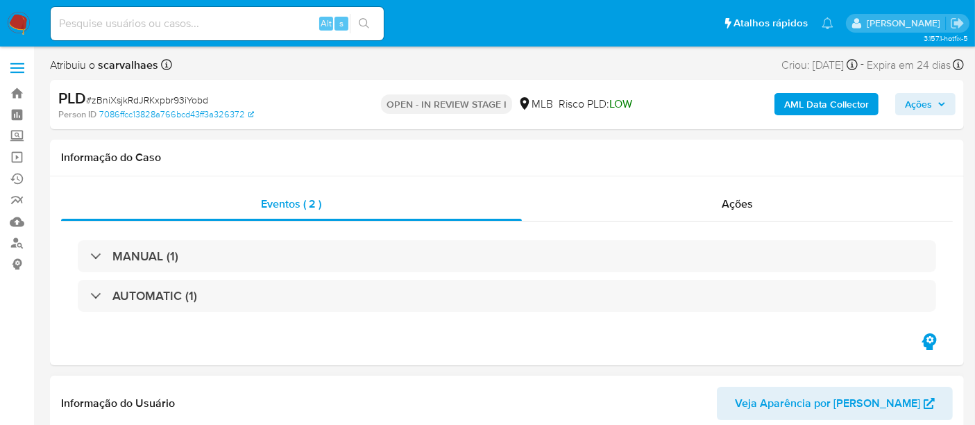
select select "10"
